Goal: Information Seeking & Learning: Learn about a topic

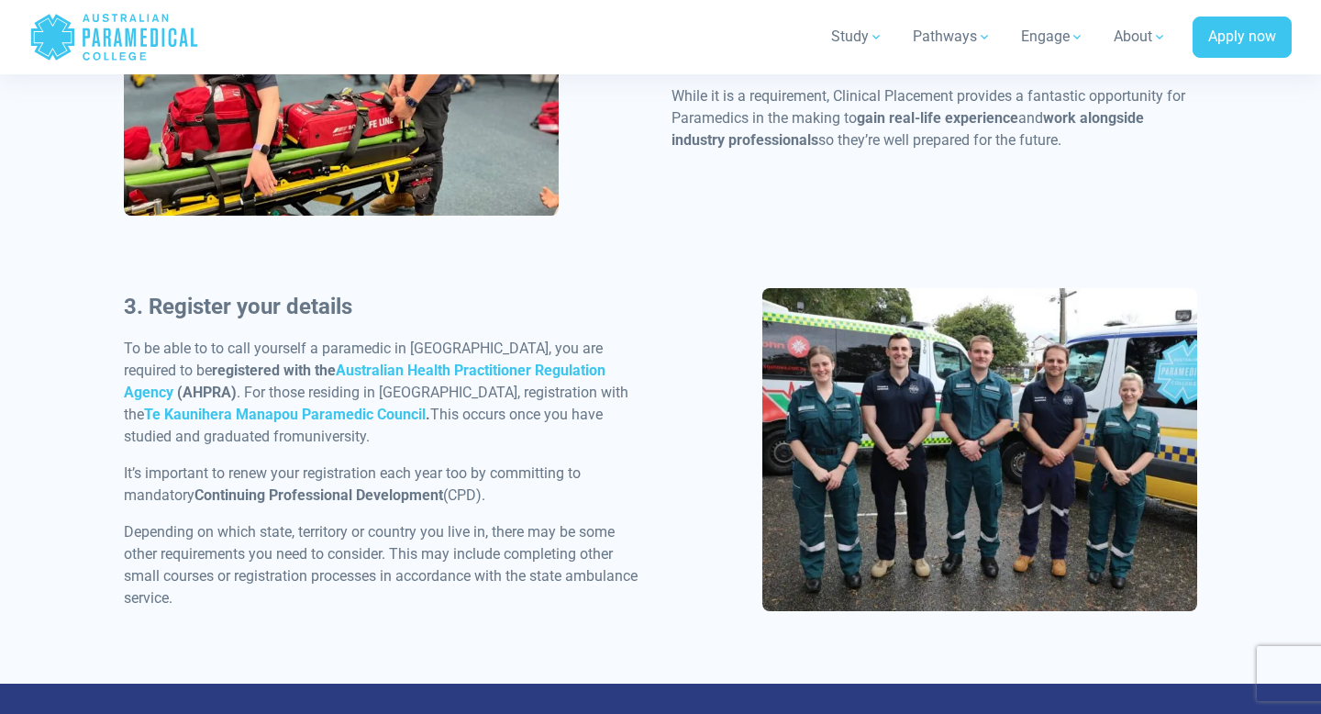
scroll to position [1590, 0]
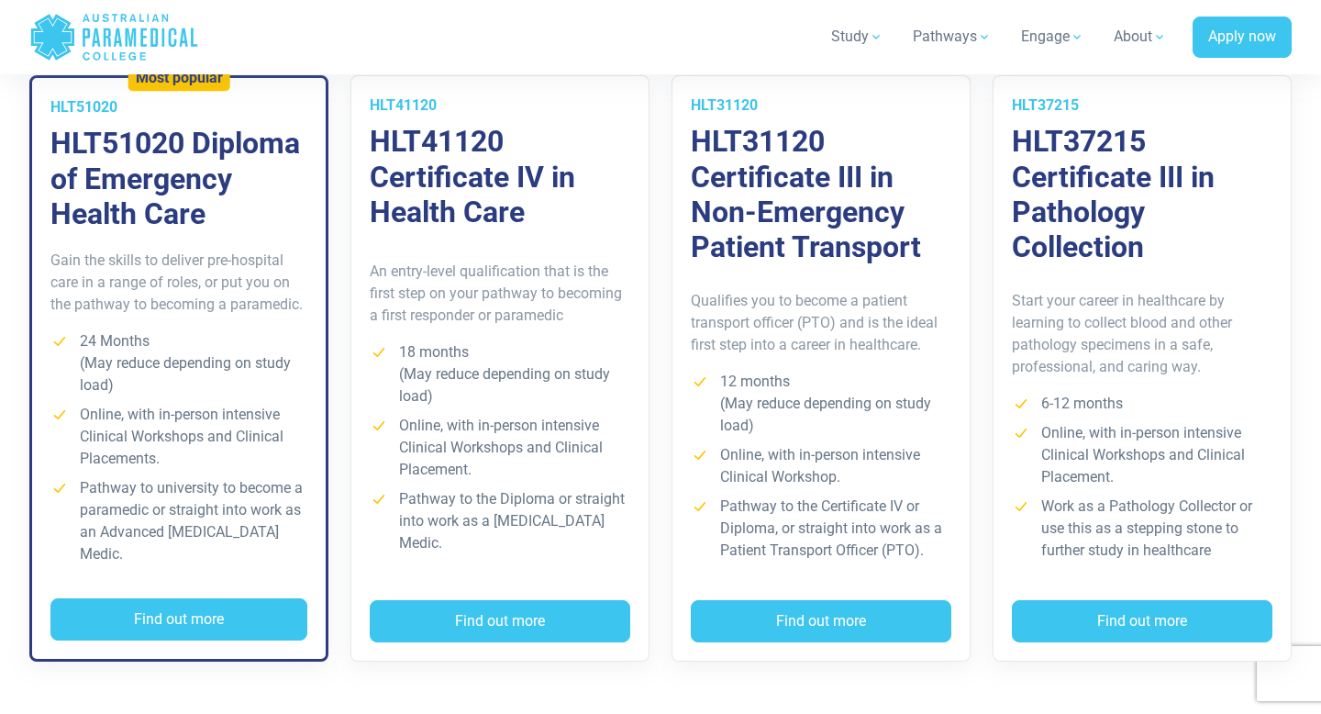
scroll to position [1393, 0]
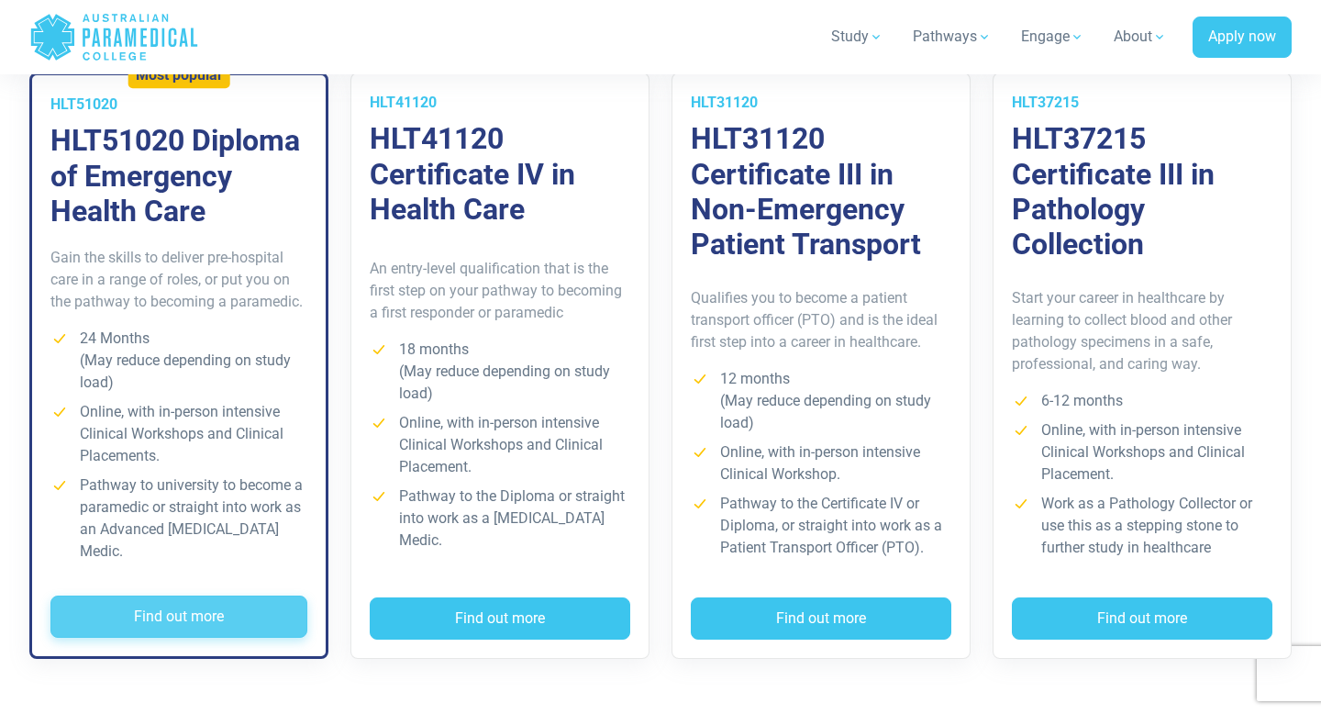
click at [227, 600] on button "Find out more" at bounding box center [178, 616] width 257 height 42
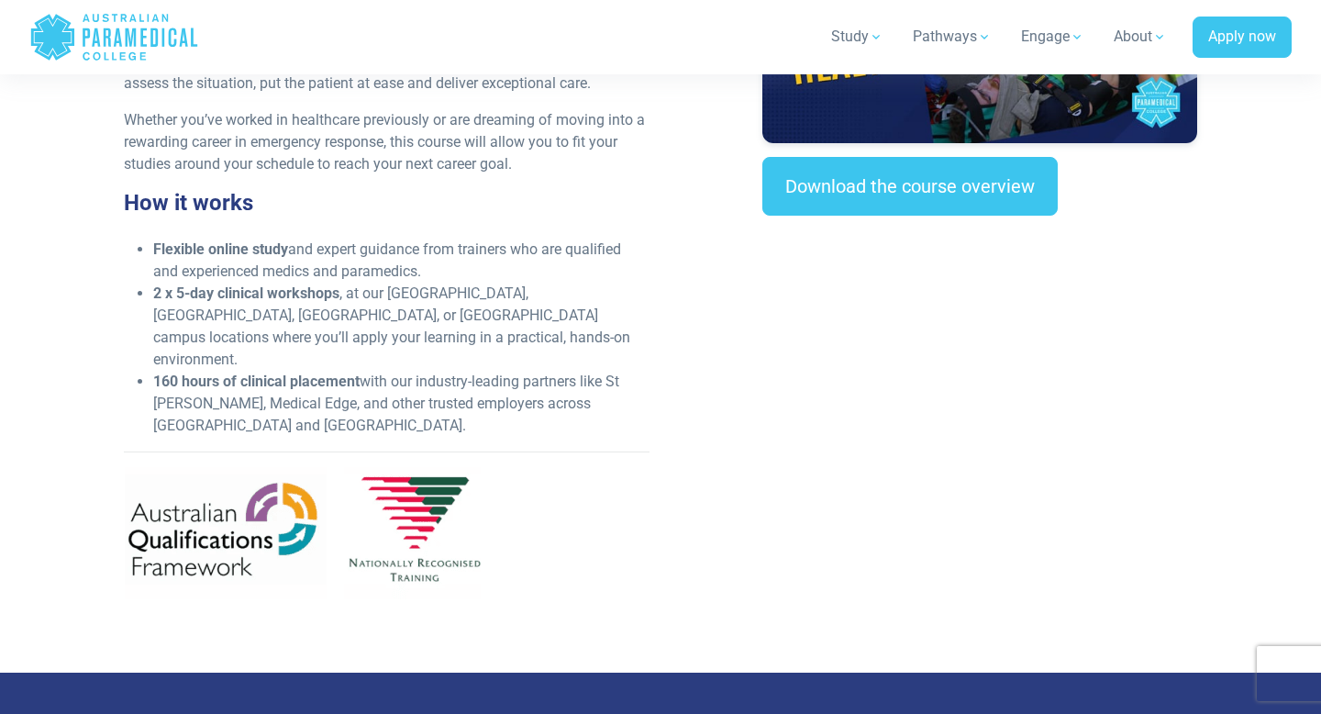
scroll to position [718, 0]
